Goal: Task Accomplishment & Management: Use online tool/utility

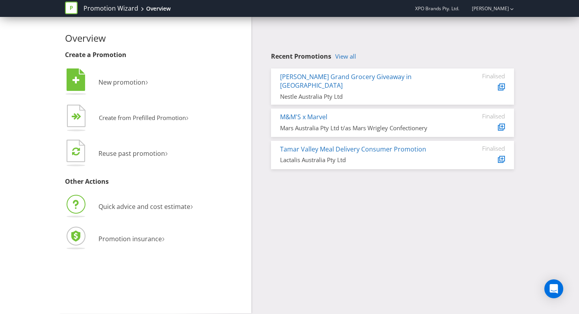
click at [138, 211] on li "Quick advice and cost estimate ›" at bounding box center [155, 208] width 180 height 28
click at [139, 206] on span "Quick advice and cost estimate" at bounding box center [144, 206] width 92 height 9
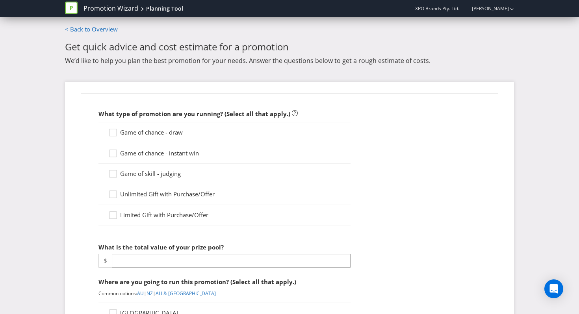
click at [125, 134] on span "Game of chance - draw" at bounding box center [151, 132] width 63 height 8
click at [0, 0] on input "Game of chance - draw" at bounding box center [0, 0] width 0 height 0
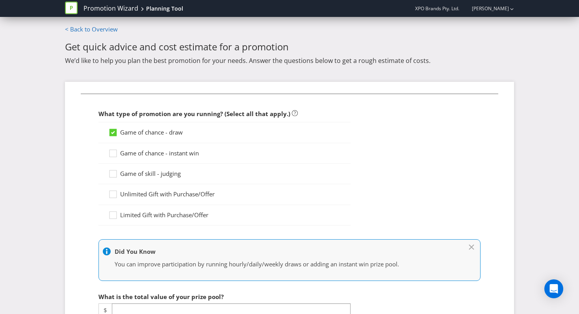
click at [120, 155] on span "Game of chance - instant win" at bounding box center [159, 153] width 79 height 8
click at [0, 0] on input "Game of chance - instant win" at bounding box center [0, 0] width 0 height 0
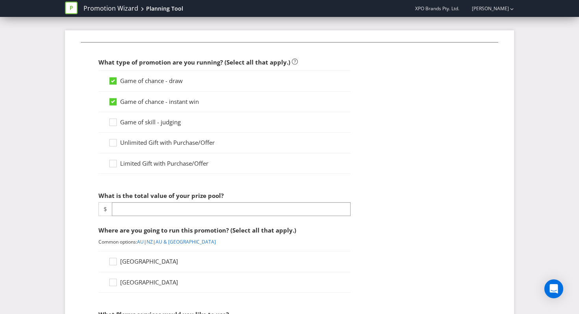
scroll to position [77, 0]
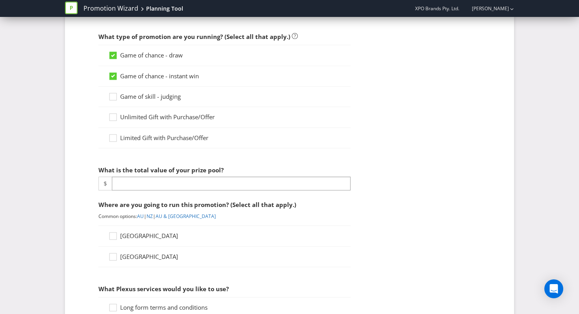
click at [125, 190] on div at bounding box center [224, 190] width 252 height 1
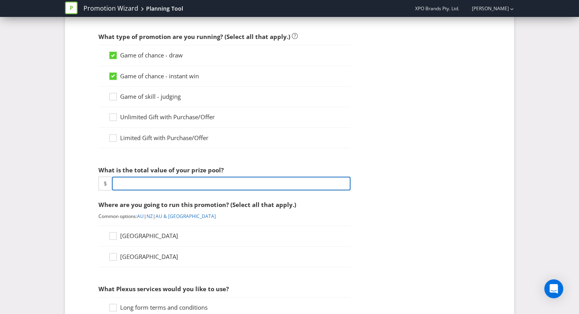
click at [125, 185] on input "number" at bounding box center [231, 184] width 239 height 14
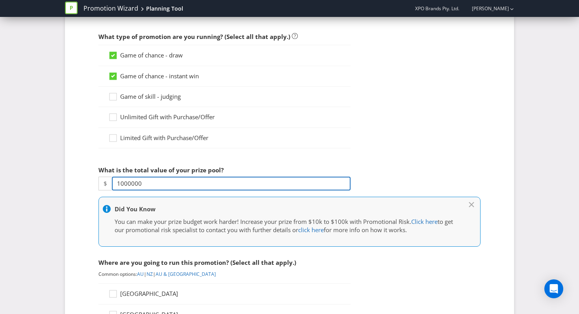
click at [127, 181] on input "1000000" at bounding box center [231, 184] width 239 height 14
click at [150, 182] on input "1000000" at bounding box center [231, 184] width 239 height 14
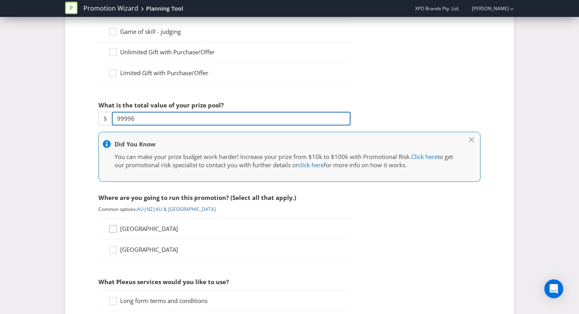
type input "99996"
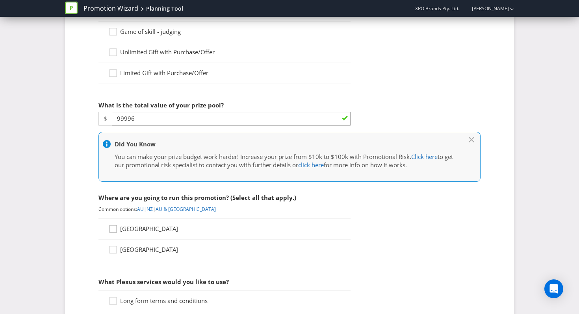
click at [119, 227] on icon at bounding box center [114, 231] width 12 height 12
click at [0, 0] on input "[GEOGRAPHIC_DATA]" at bounding box center [0, 0] width 0 height 0
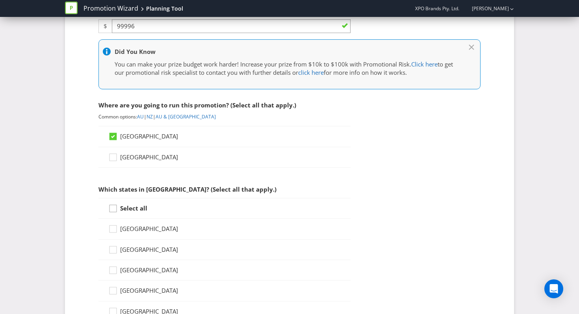
click at [118, 212] on icon at bounding box center [114, 210] width 12 height 12
click at [0, 0] on input "Select all" at bounding box center [0, 0] width 0 height 0
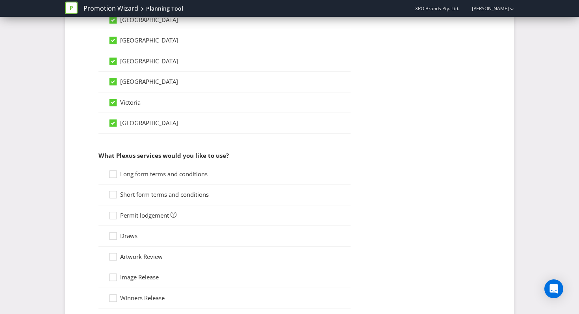
scroll to position [493, 0]
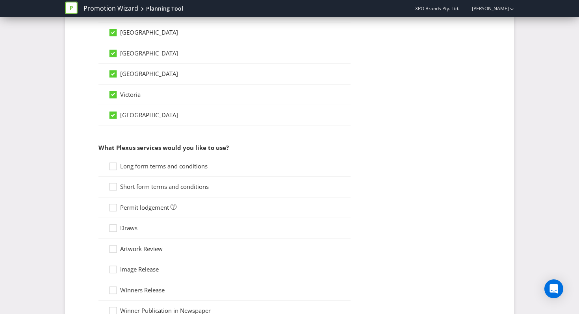
click at [107, 165] on div "Long form terms and conditions" at bounding box center [224, 166] width 252 height 21
click at [110, 165] on icon at bounding box center [114, 168] width 12 height 12
click at [0, 0] on input "Long form terms and conditions" at bounding box center [0, 0] width 0 height 0
click at [111, 183] on div at bounding box center [113, 184] width 4 height 4
click at [0, 0] on input "Short form terms and conditions" at bounding box center [0, 0] width 0 height 0
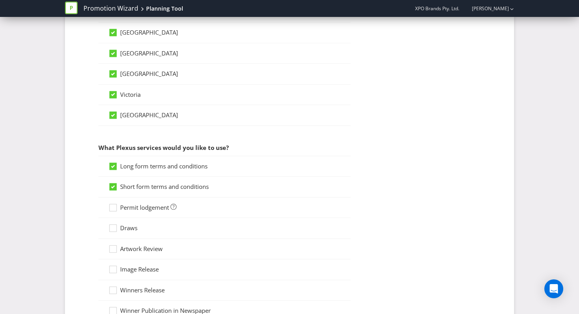
click at [111, 198] on div "Permit lodgement" at bounding box center [224, 208] width 252 height 20
click at [111, 205] on div at bounding box center [113, 205] width 4 height 4
click at [0, 0] on input "Permit lodgement" at bounding box center [0, 0] width 0 height 0
click at [115, 229] on icon at bounding box center [114, 230] width 12 height 12
click at [0, 0] on input "Draws" at bounding box center [0, 0] width 0 height 0
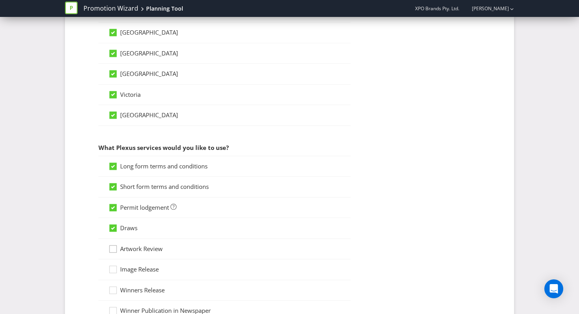
click at [117, 250] on icon at bounding box center [114, 251] width 12 height 12
click at [0, 0] on input "Artwork Review" at bounding box center [0, 0] width 0 height 0
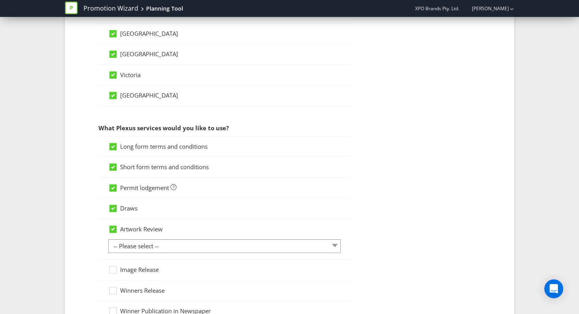
scroll to position [524, 0]
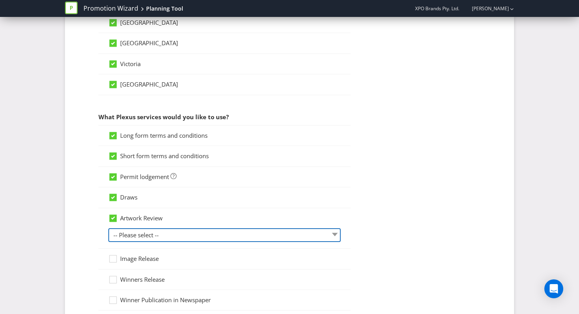
click at [127, 229] on select "-- Please select -- 1 piece 2-4 pieces (provided at same time) 5-7 pieces (prov…" at bounding box center [224, 235] width 232 height 14
select select "MARKETING_REVIEW_2"
click at [108, 228] on select "-- Please select -- 1 piece 2-4 pieces (provided at same time) 5-7 pieces (prov…" at bounding box center [224, 235] width 232 height 14
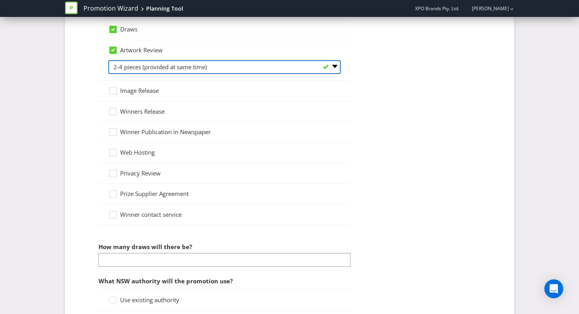
scroll to position [693, 0]
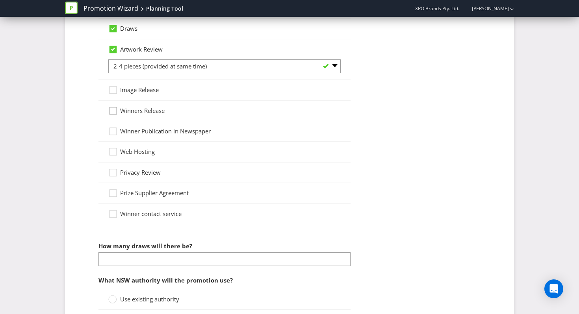
click at [110, 108] on icon at bounding box center [114, 113] width 12 height 12
click at [0, 0] on input "Winners Release" at bounding box center [0, 0] width 0 height 0
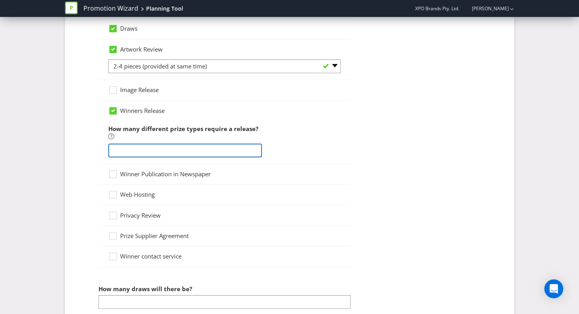
click at [139, 152] on input "number" at bounding box center [185, 151] width 154 height 14
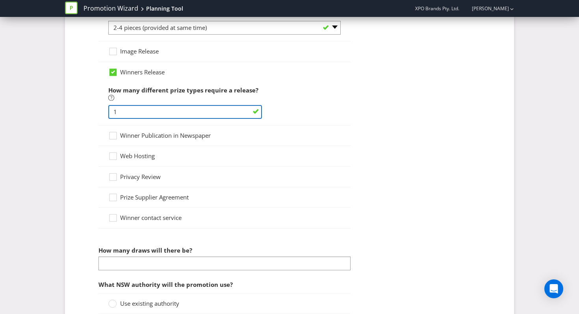
scroll to position [838, 0]
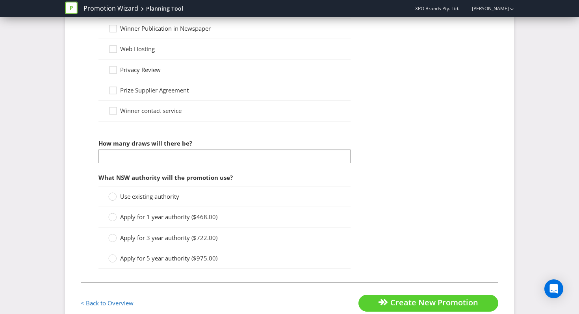
type input "1"
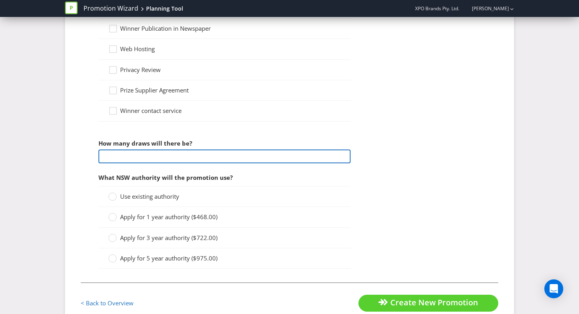
click at [151, 154] on input "number" at bounding box center [224, 157] width 252 height 14
type input "1"
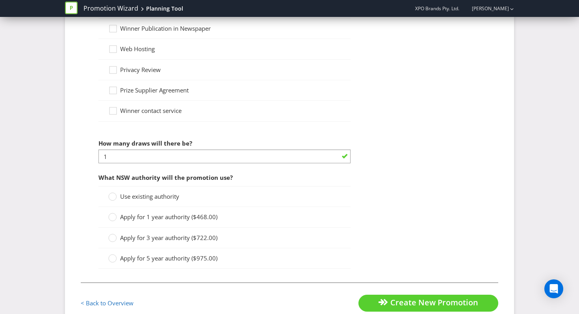
click at [133, 194] on span "Use existing authority" at bounding box center [149, 197] width 59 height 8
click at [0, 0] on input "Use existing authority" at bounding box center [0, 0] width 0 height 0
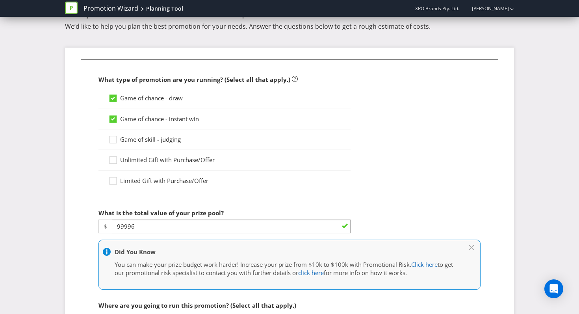
scroll to position [0, 0]
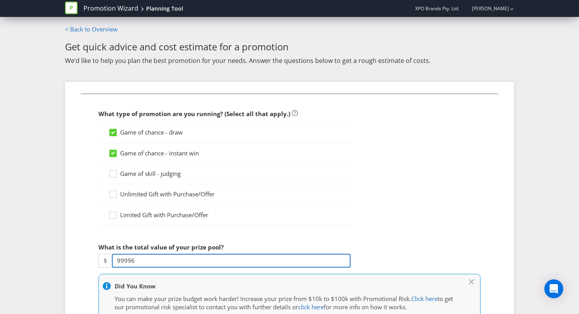
drag, startPoint x: 141, startPoint y: 259, endPoint x: 61, endPoint y: 259, distance: 80.7
click at [128, 259] on input "100001" at bounding box center [231, 261] width 239 height 14
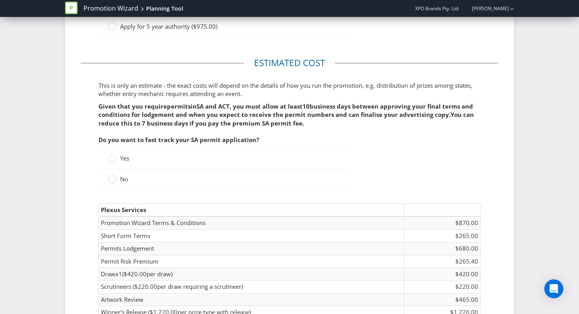
click at [256, 252] on td "Permits Lodgement" at bounding box center [251, 249] width 305 height 13
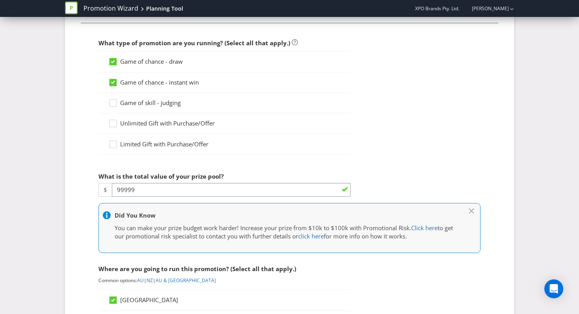
scroll to position [70, 0]
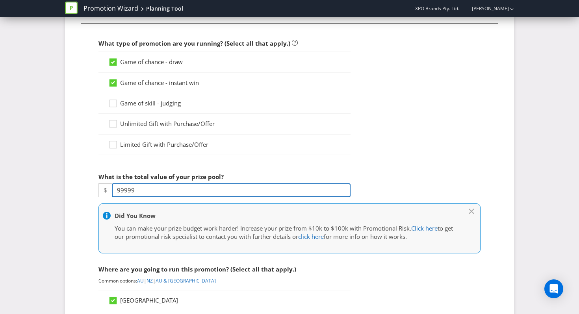
drag, startPoint x: 146, startPoint y: 195, endPoint x: 94, endPoint y: 182, distance: 54.0
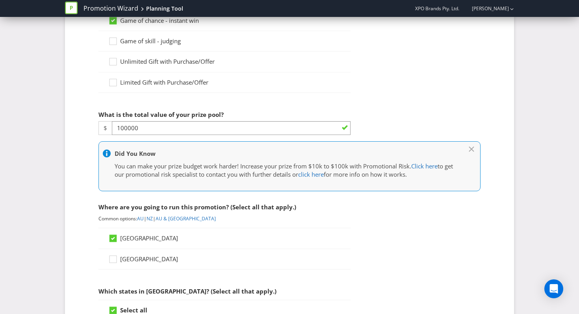
scroll to position [134, 0]
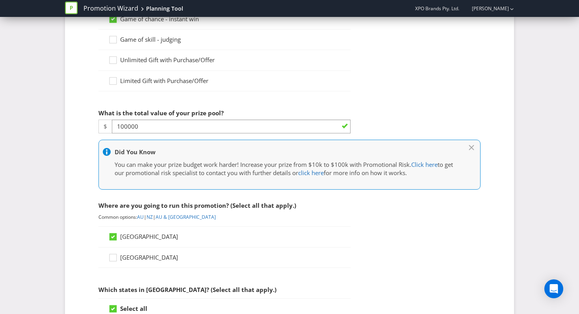
click at [115, 241] on icon at bounding box center [112, 237] width 7 height 7
click at [0, 0] on input "[GEOGRAPHIC_DATA]" at bounding box center [0, 0] width 0 height 0
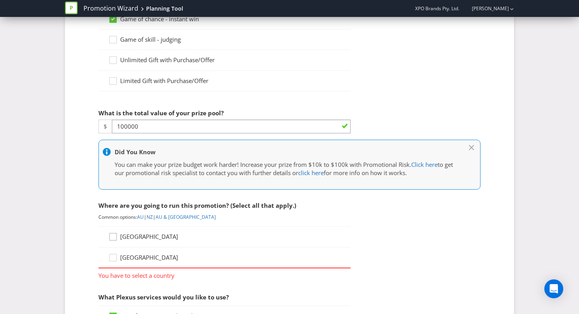
click at [114, 239] on icon at bounding box center [114, 239] width 12 height 12
click at [0, 0] on input "[GEOGRAPHIC_DATA]" at bounding box center [0, 0] width 0 height 0
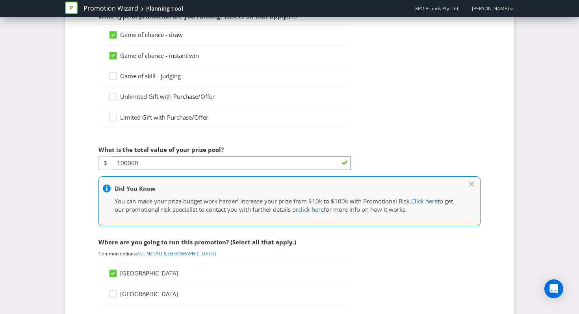
scroll to position [91, 0]
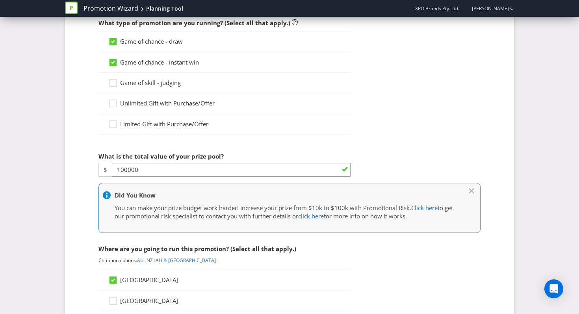
click at [111, 46] on icon at bounding box center [114, 43] width 12 height 12
click at [0, 0] on input "Game of chance - draw" at bounding box center [0, 0] width 0 height 0
click at [114, 57] on div "Game of chance - instant win" at bounding box center [224, 62] width 252 height 20
click at [114, 63] on icon at bounding box center [113, 62] width 4 height 3
click at [0, 0] on input "Game of chance - instant win" at bounding box center [0, 0] width 0 height 0
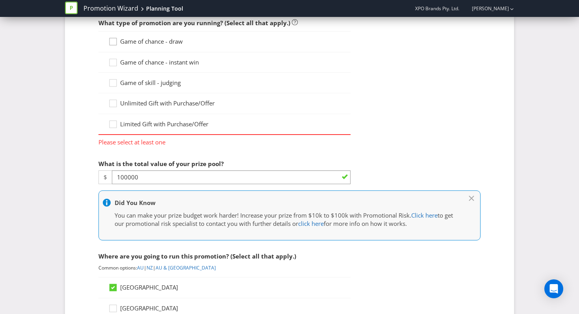
click at [115, 40] on icon at bounding box center [114, 43] width 12 height 12
click at [0, 0] on input "Game of chance - draw" at bounding box center [0, 0] width 0 height 0
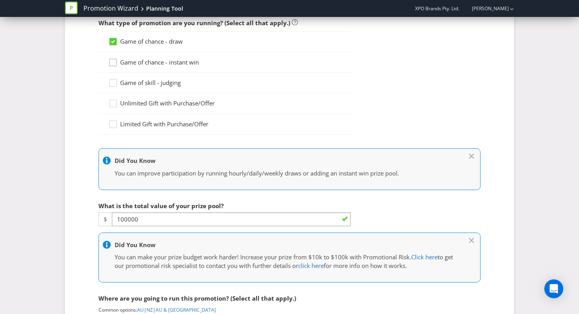
click at [116, 63] on icon at bounding box center [114, 64] width 12 height 12
click at [0, 0] on input "Game of chance - instant win" at bounding box center [0, 0] width 0 height 0
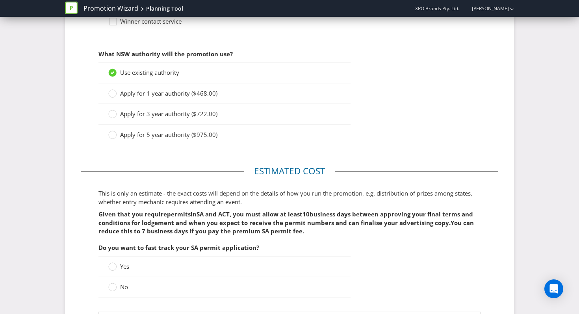
scroll to position [934, 0]
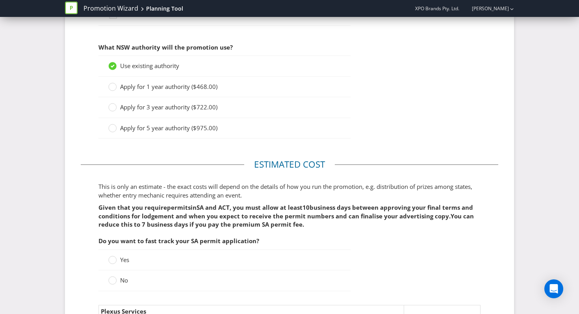
click at [117, 228] on p "Given that you require permits in SA and ACT , you must allow at least 10 busin…" at bounding box center [289, 216] width 382 height 25
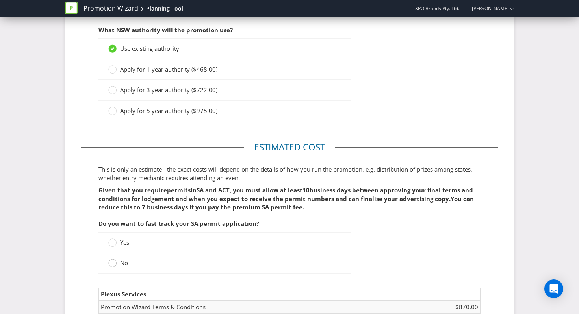
click at [114, 266] on circle at bounding box center [113, 263] width 8 height 8
click at [0, 0] on input "No" at bounding box center [0, 0] width 0 height 0
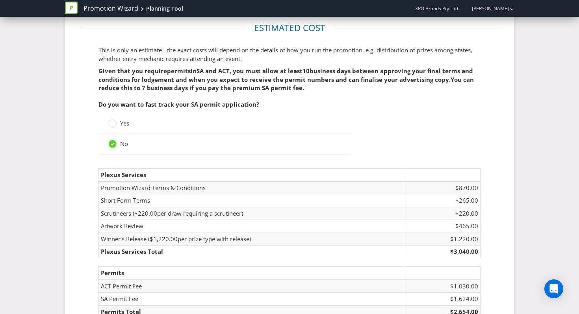
scroll to position [1158, 0]
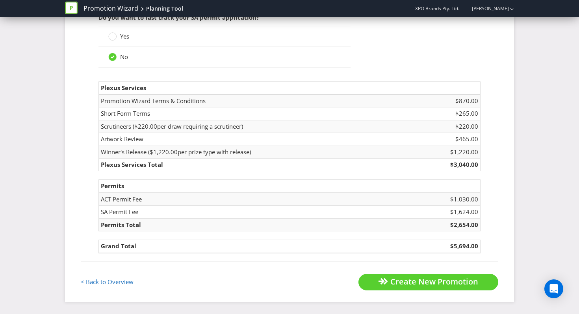
click at [206, 243] on td "Grand Total" at bounding box center [251, 246] width 305 height 13
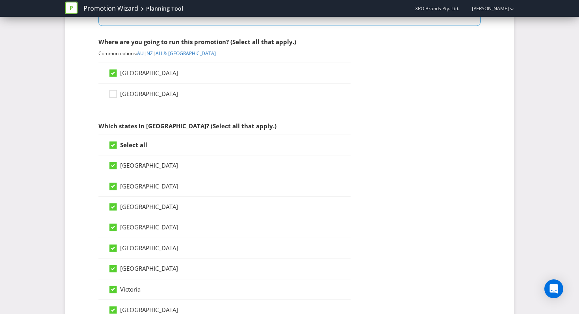
scroll to position [0, 0]
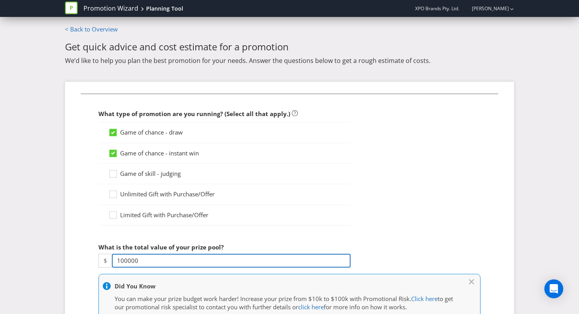
click at [143, 263] on input "100000" at bounding box center [231, 261] width 239 height 14
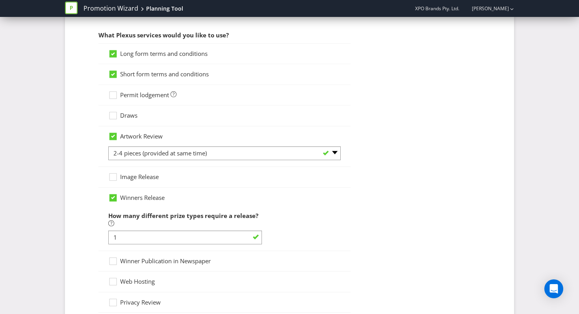
scroll to position [1158, 0]
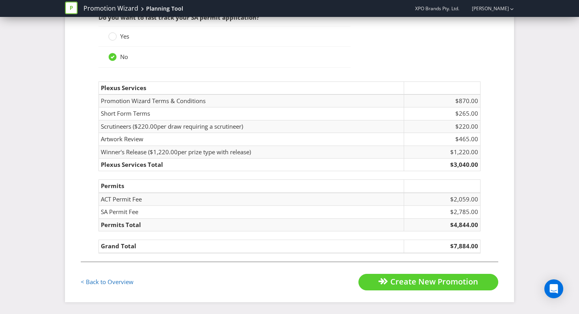
click at [230, 213] on td "SA Permit Fee" at bounding box center [251, 212] width 305 height 13
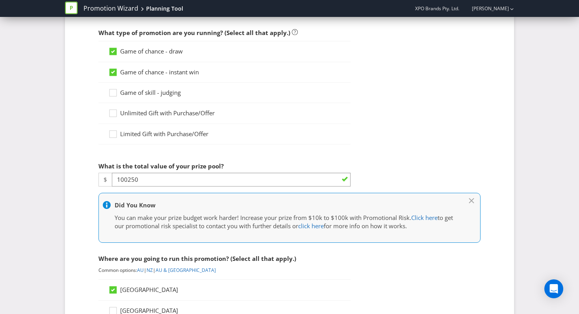
scroll to position [0, 0]
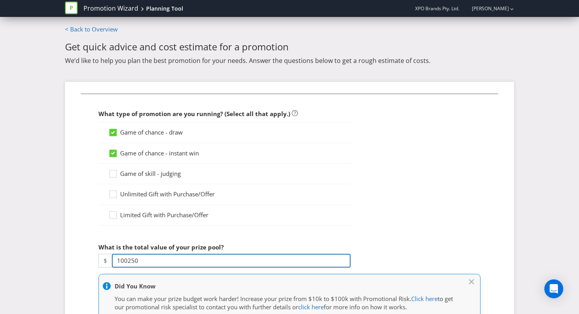
click at [152, 261] on input "100250" at bounding box center [231, 261] width 239 height 14
type input "100000"
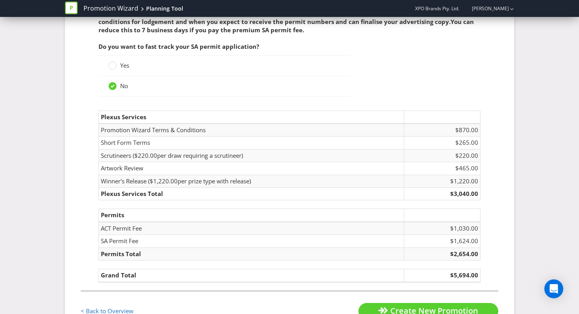
scroll to position [1129, 0]
click at [169, 218] on td "Permits" at bounding box center [251, 215] width 305 height 13
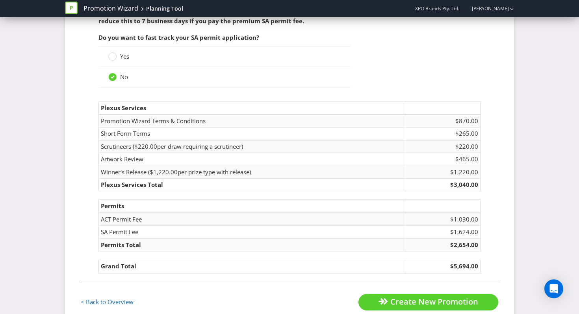
scroll to position [1142, 0]
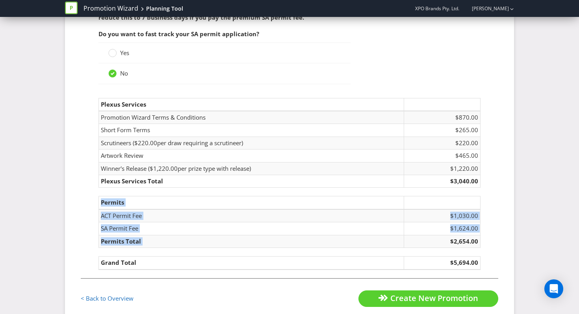
drag, startPoint x: 449, startPoint y: 242, endPoint x: 482, endPoint y: 242, distance: 32.7
click at [482, 242] on fieldset "Estimated cost This is only an estimate - the exact costs will depend on the de…" at bounding box center [289, 114] width 417 height 327
copy table "Permits ACT Permit Fee $1,030.00 SA Permit Fee $1,624.00 Permits Total"
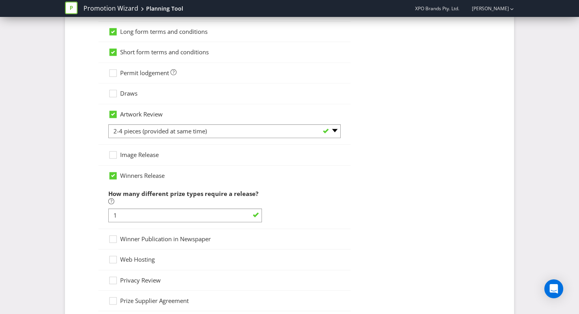
scroll to position [593, 0]
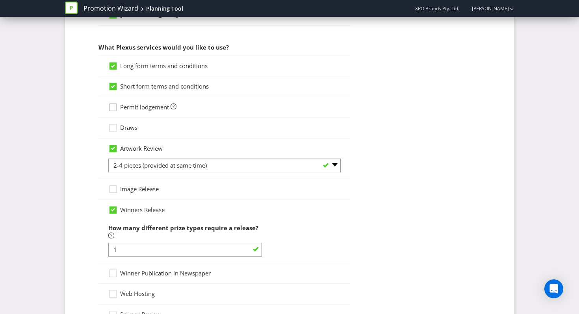
click at [115, 107] on icon at bounding box center [114, 109] width 12 height 12
click at [0, 0] on input "Permit lodgement" at bounding box center [0, 0] width 0 height 0
click at [115, 130] on icon at bounding box center [114, 130] width 12 height 12
click at [0, 0] on input "Draws" at bounding box center [0, 0] width 0 height 0
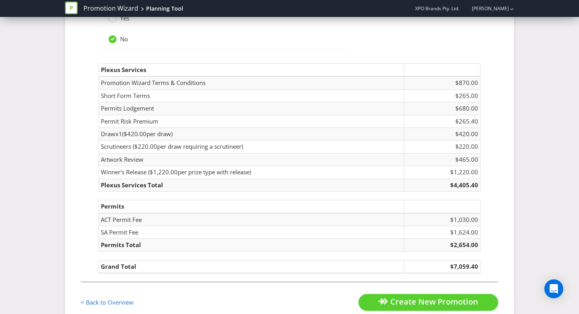
scroll to position [1209, 0]
